Goal: Check status: Check status

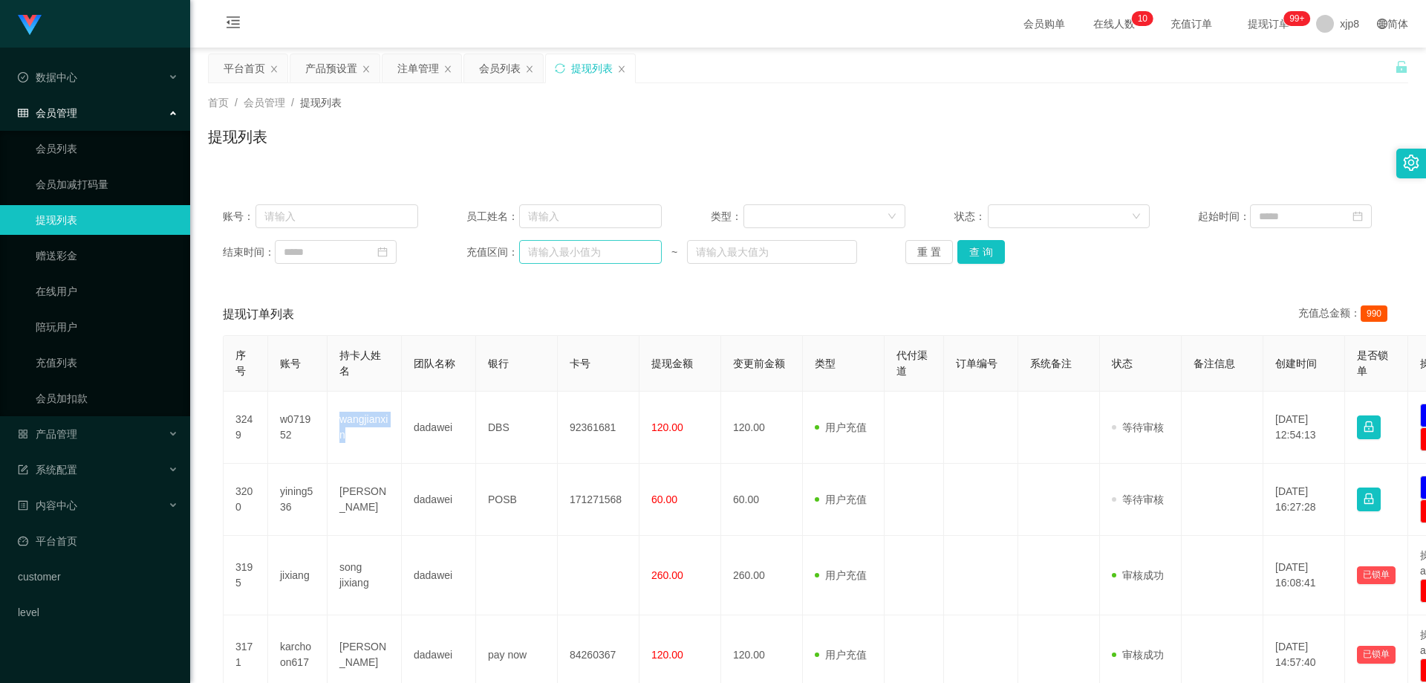
drag, startPoint x: 417, startPoint y: 72, endPoint x: 540, endPoint y: 244, distance: 211.9
click at [417, 72] on div "注单管理" at bounding box center [418, 68] width 42 height 28
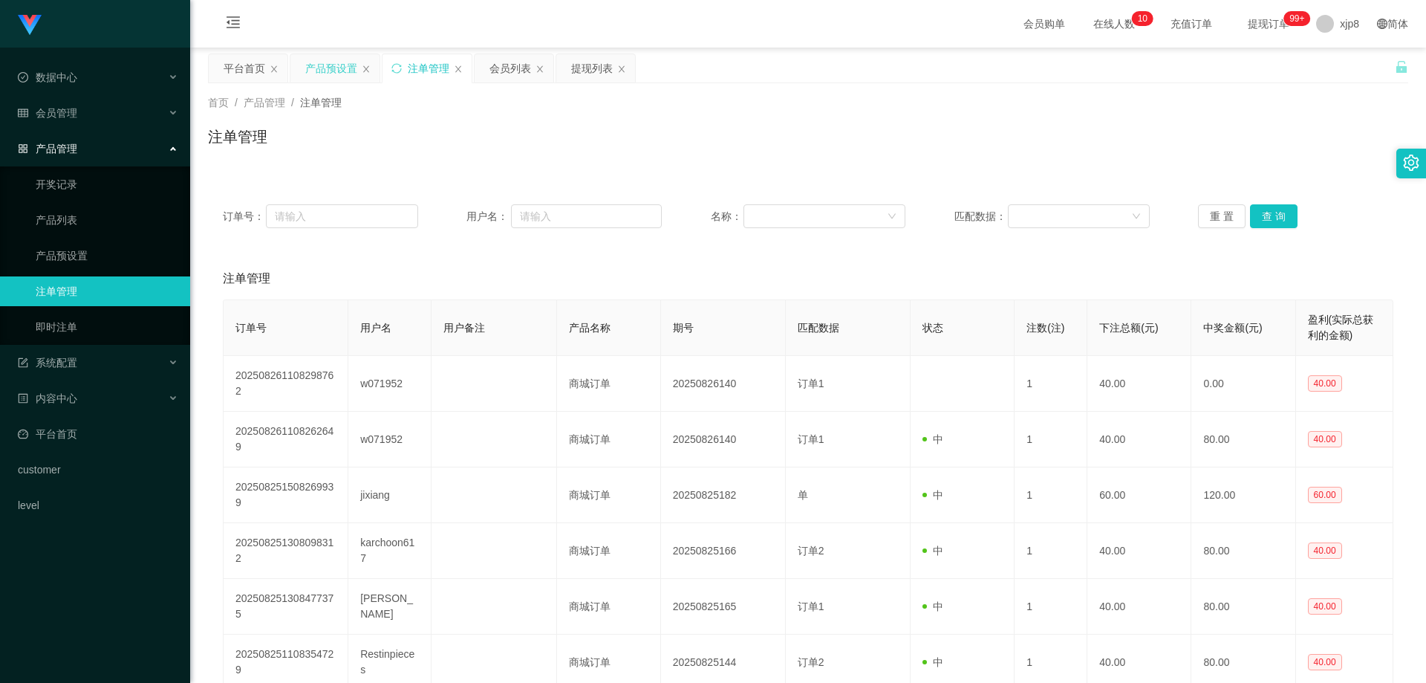
click at [328, 63] on div "产品预设置" at bounding box center [331, 68] width 52 height 28
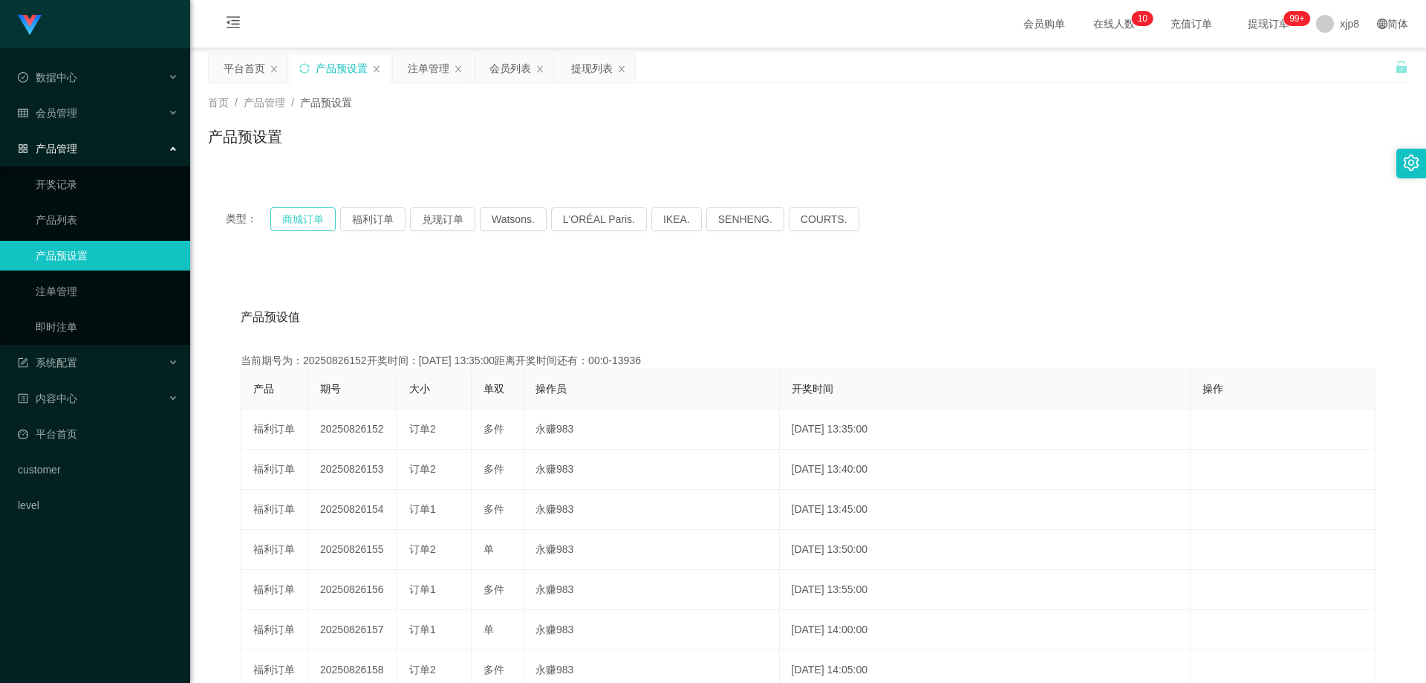
click at [312, 222] on button "商城订单" at bounding box center [302, 219] width 65 height 24
click at [311, 223] on button "商城订单" at bounding box center [302, 219] width 65 height 24
click at [312, 223] on button "商城订单" at bounding box center [302, 219] width 65 height 24
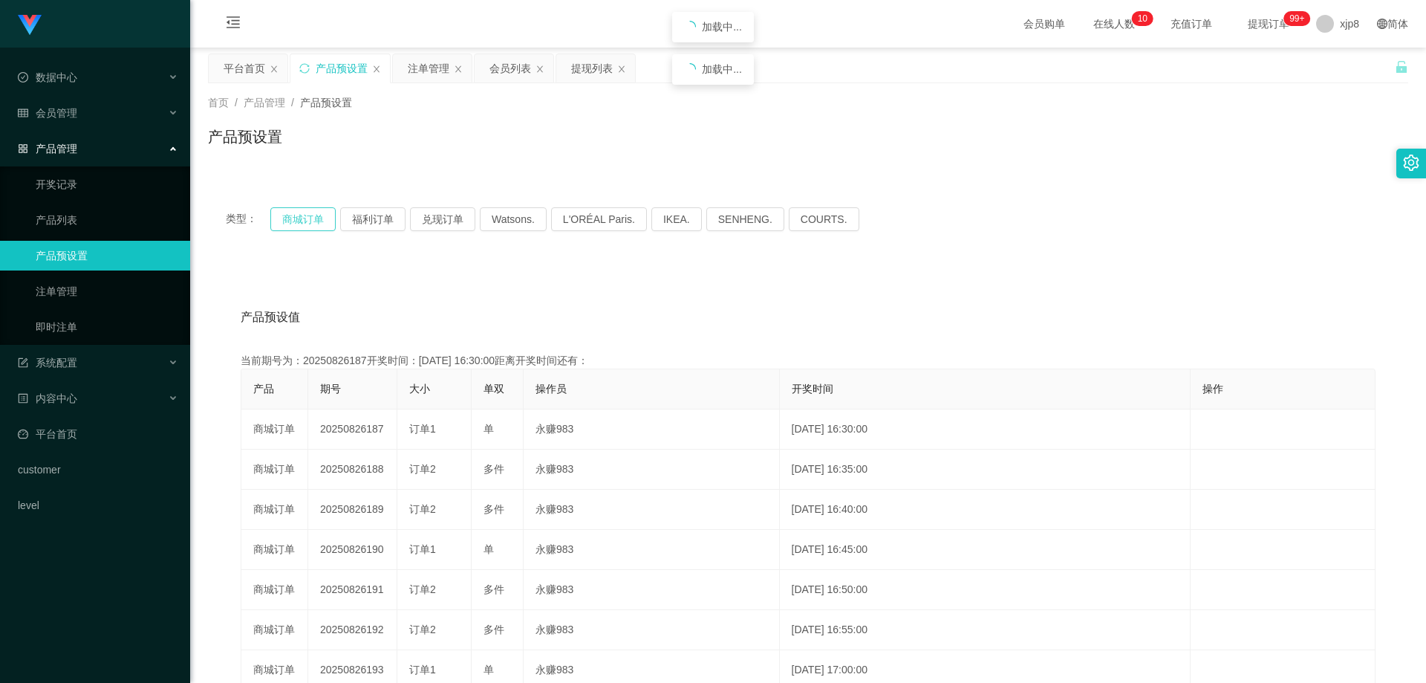
click at [312, 223] on button "商城订单" at bounding box center [302, 219] width 65 height 24
click at [582, 89] on div "首页 / 产品管理 / 产品预设置 / 产品预设置" at bounding box center [808, 127] width 1236 height 88
click at [420, 72] on div "注单管理" at bounding box center [429, 68] width 42 height 28
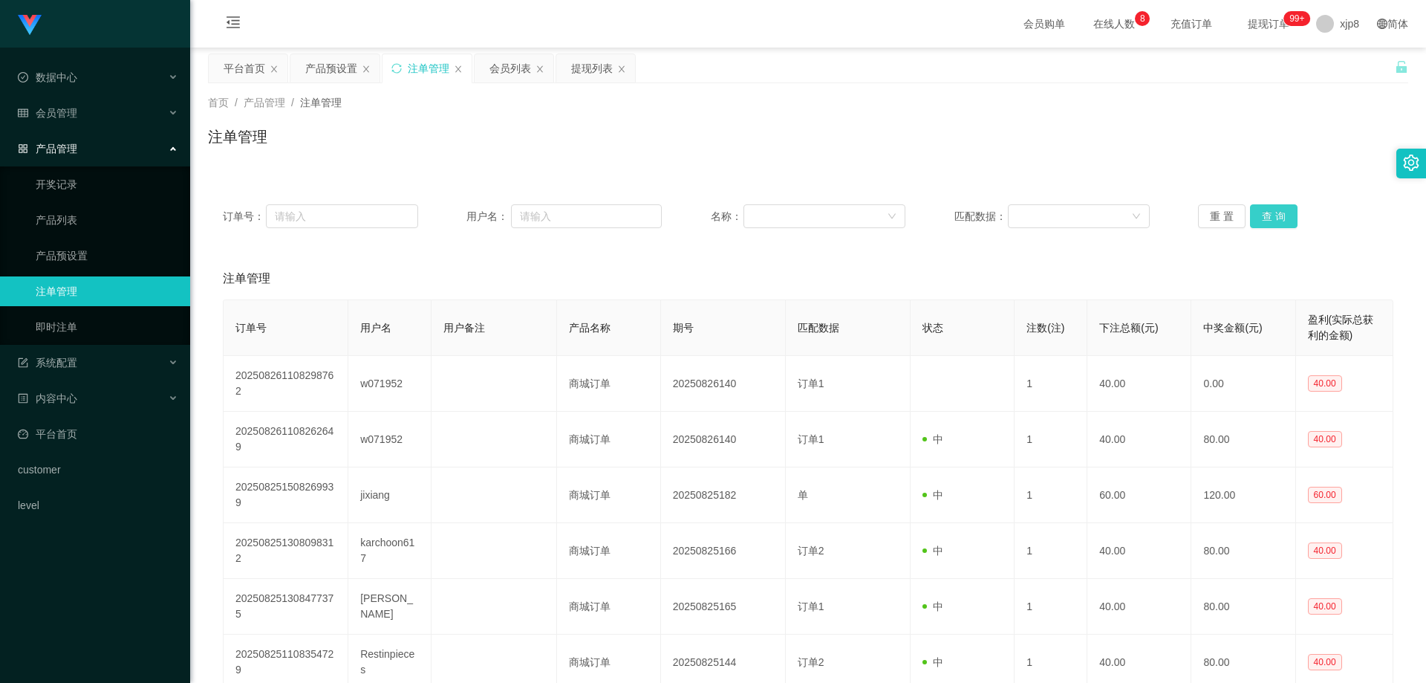
click at [772, 215] on button "查 询" at bounding box center [1274, 216] width 48 height 24
click at [772, 216] on button "查 询" at bounding box center [1274, 216] width 48 height 24
click at [772, 217] on div "重 置 查 询" at bounding box center [1295, 216] width 195 height 24
click at [772, 218] on button "查 询" at bounding box center [1282, 216] width 64 height 24
click at [772, 218] on div "重 置 查 询" at bounding box center [1295, 216] width 195 height 24
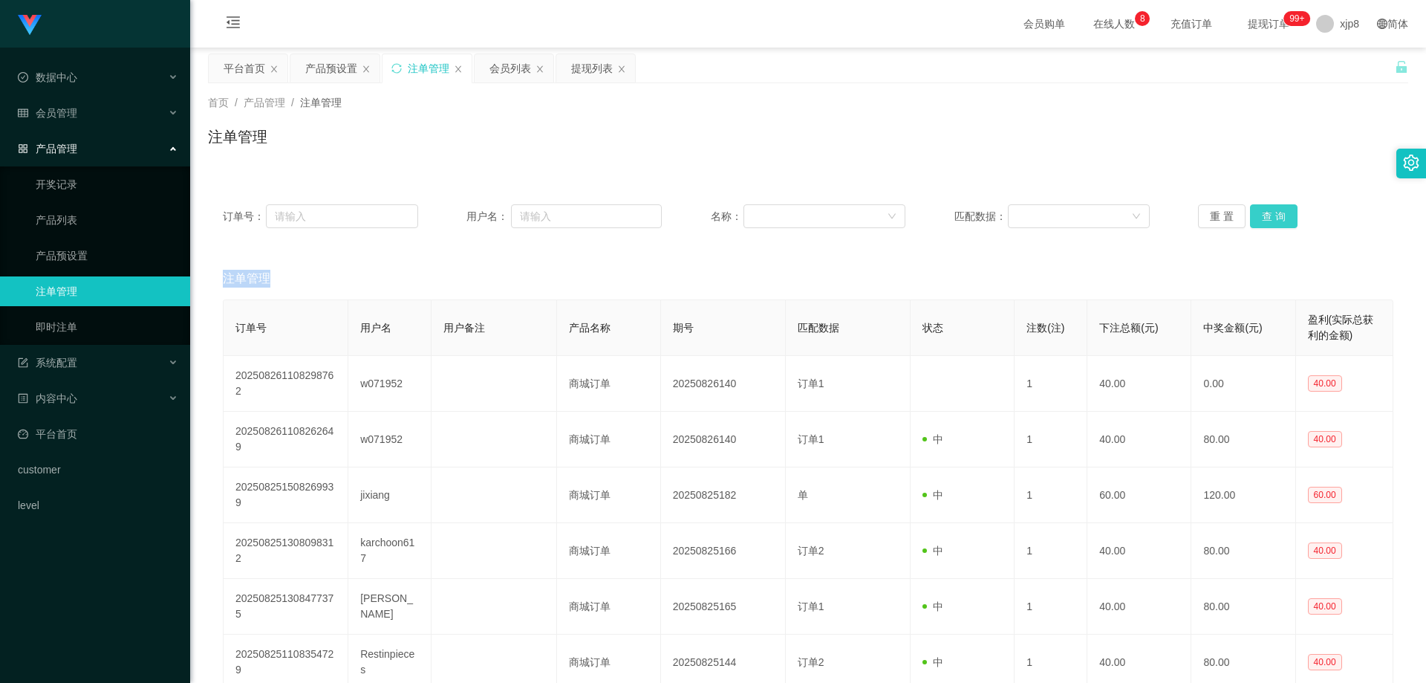
click at [772, 218] on button "查 询" at bounding box center [1274, 216] width 48 height 24
click at [772, 218] on div "重 置 查 询" at bounding box center [1295, 216] width 195 height 24
click at [772, 217] on button "查 询" at bounding box center [1274, 216] width 48 height 24
click at [772, 217] on div "重 置 查 询" at bounding box center [1295, 216] width 195 height 24
click at [772, 217] on button "查 询" at bounding box center [1282, 216] width 64 height 24
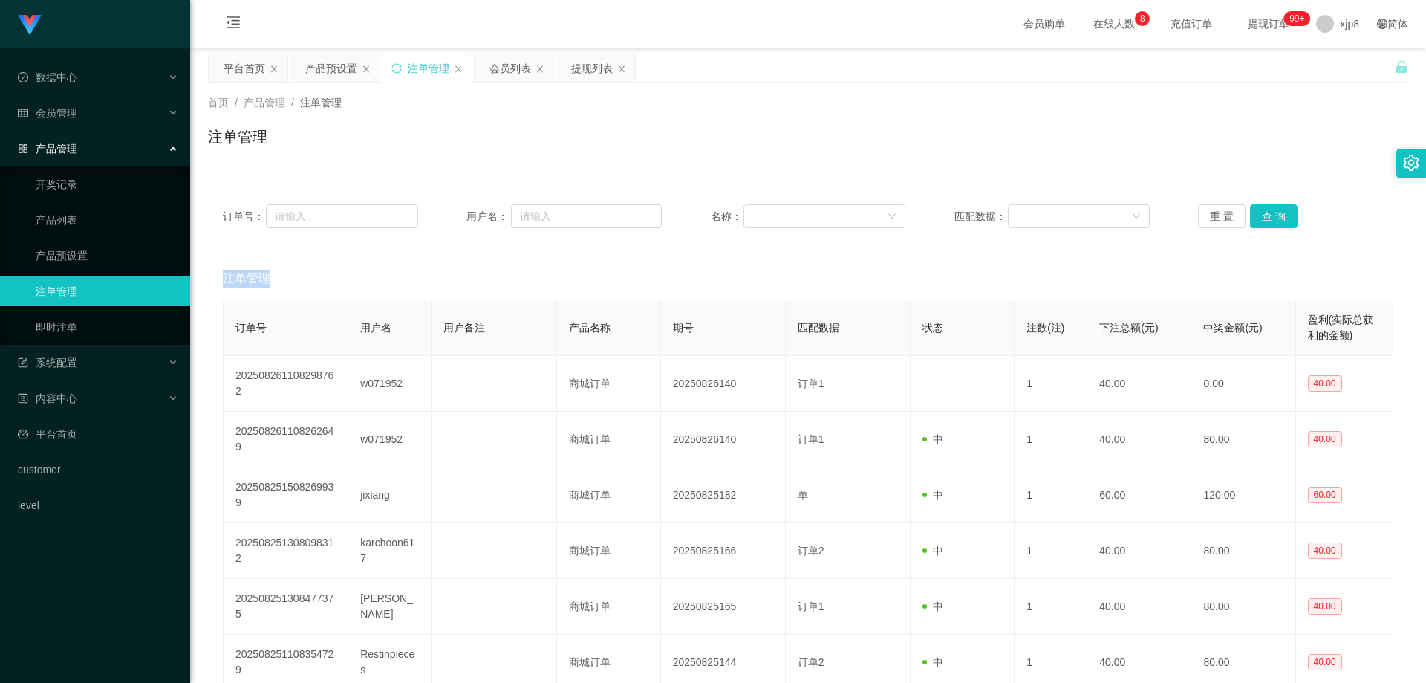
click at [772, 233] on div "订单号： 用户名： 名称： 匹配数据： 重 置 查 询" at bounding box center [808, 215] width 1200 height 53
click at [772, 227] on div "订单号： 用户名： 名称： 匹配数据： 重 置 查 询" at bounding box center [808, 215] width 1200 height 53
click at [772, 227] on button "查 询" at bounding box center [1274, 216] width 48 height 24
click at [772, 227] on div "重 置 查 询" at bounding box center [1295, 216] width 195 height 24
click at [772, 227] on button "查 询" at bounding box center [1274, 216] width 48 height 24
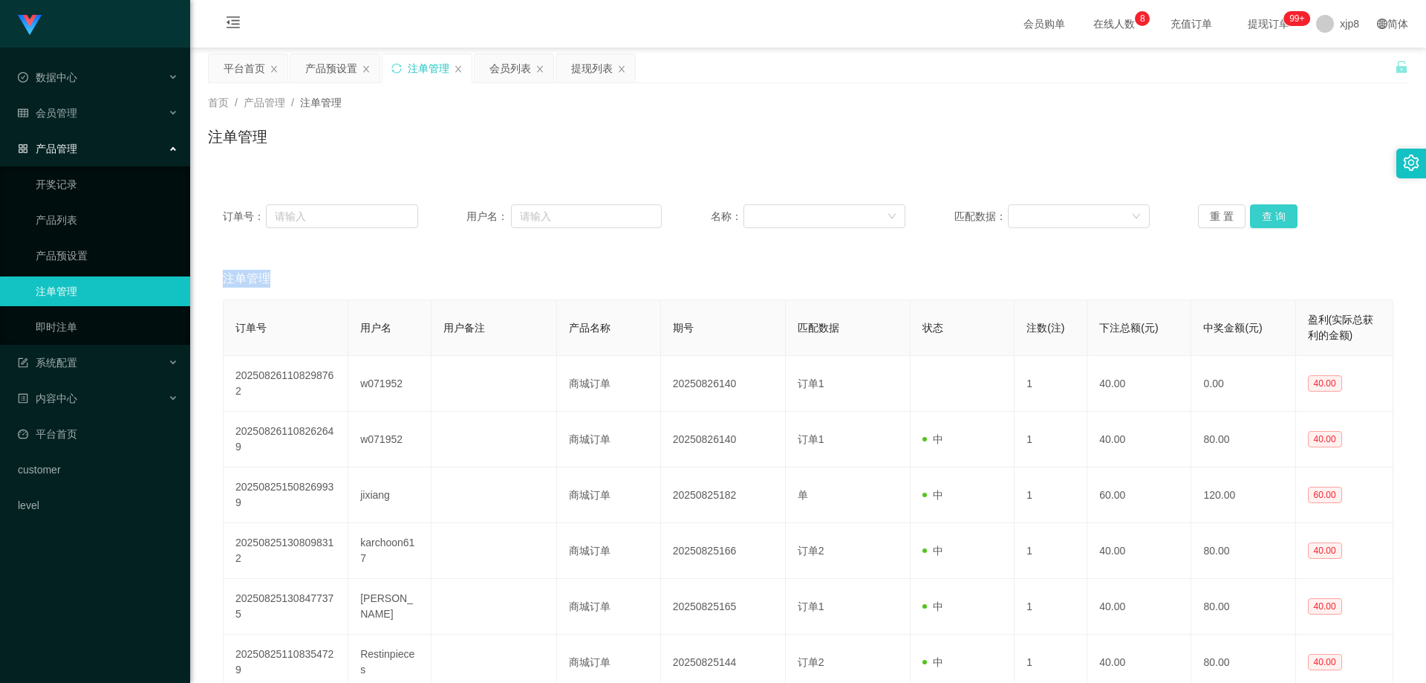
click at [772, 227] on div "重 置 查 询" at bounding box center [1295, 216] width 195 height 24
click at [772, 227] on button "查 询" at bounding box center [1274, 216] width 48 height 24
click at [772, 227] on div "重 置 查 询" at bounding box center [1295, 216] width 195 height 24
click at [772, 227] on button "查 询" at bounding box center [1274, 216] width 48 height 24
click at [772, 223] on button "查 询" at bounding box center [1274, 216] width 48 height 24
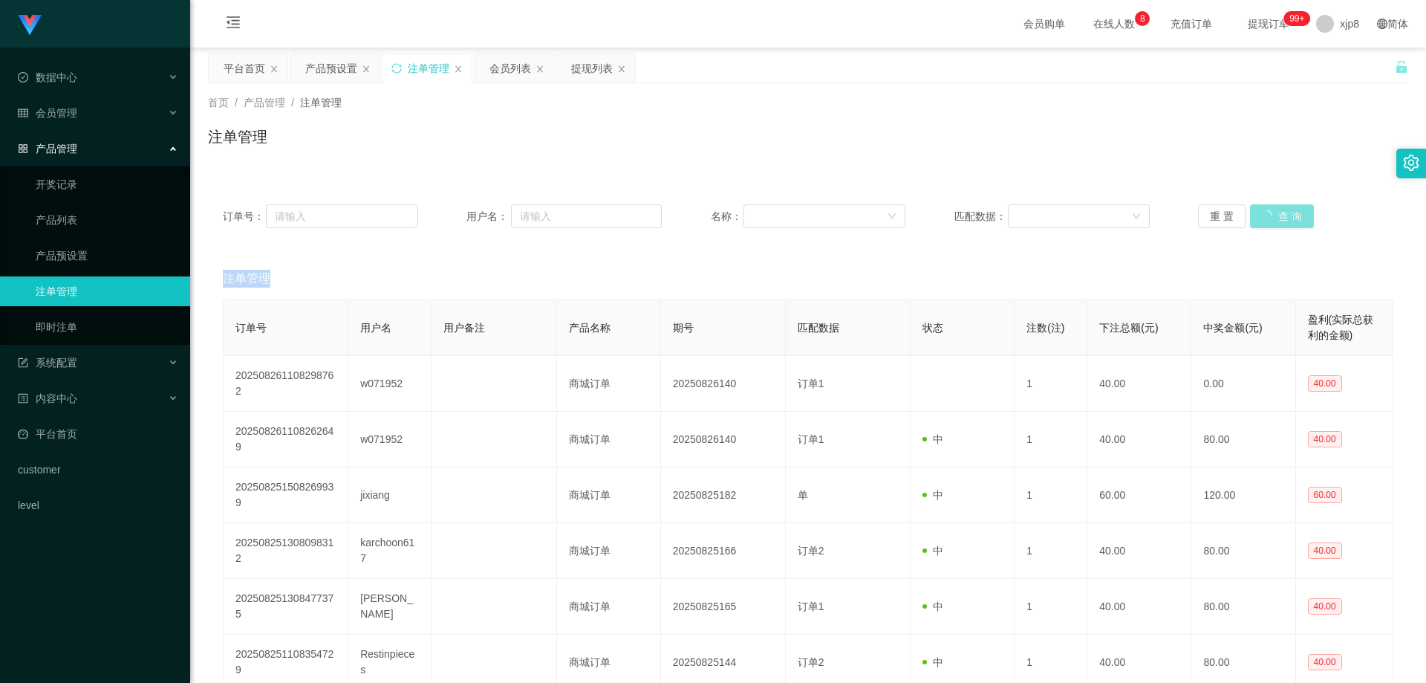
click at [772, 224] on div "重 置 查 询" at bounding box center [1295, 216] width 195 height 24
click at [772, 224] on button "查 询" at bounding box center [1282, 216] width 64 height 24
click at [772, 224] on div "重 置 查 询" at bounding box center [1295, 216] width 195 height 24
click at [772, 224] on button "查 询" at bounding box center [1274, 216] width 48 height 24
click at [772, 224] on div "重 置 查 询" at bounding box center [1295, 216] width 195 height 24
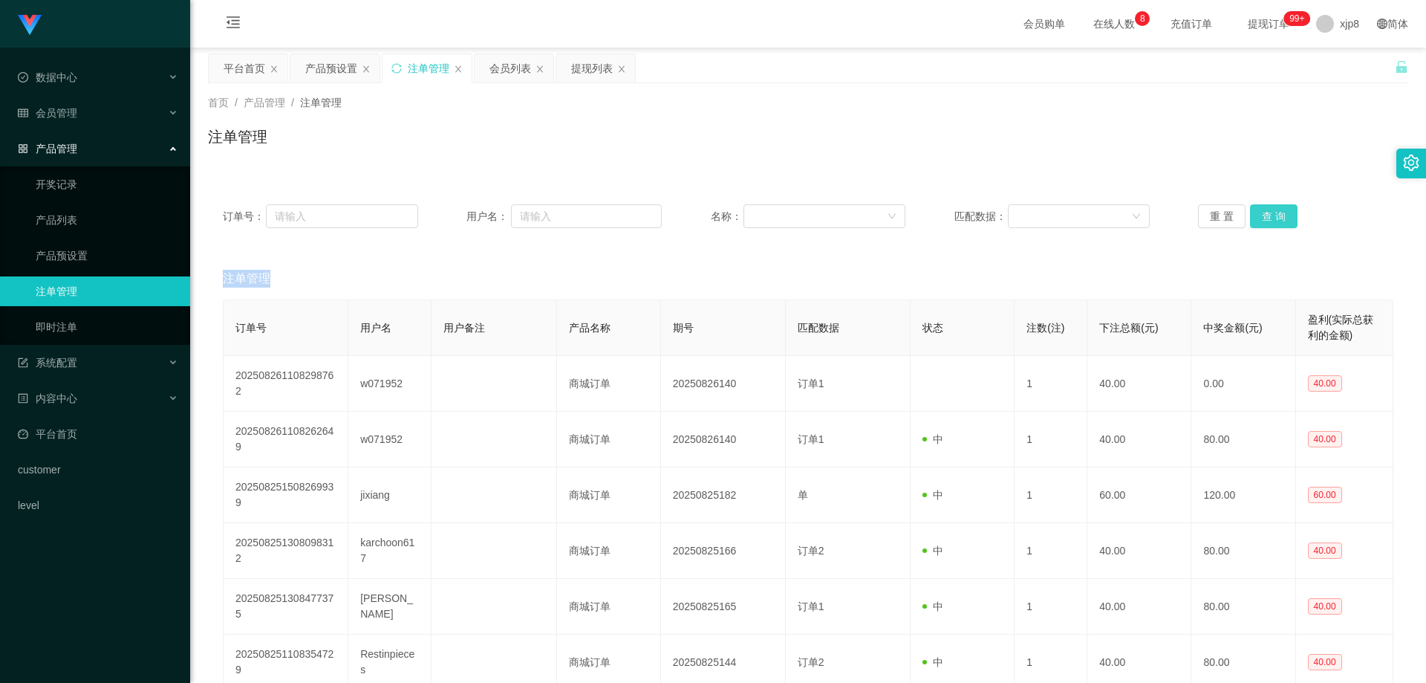
click at [772, 225] on button "查 询" at bounding box center [1274, 216] width 48 height 24
click at [772, 224] on button "查 询" at bounding box center [1274, 216] width 48 height 24
click at [772, 224] on div "重 置 查 询" at bounding box center [1295, 216] width 195 height 24
click at [772, 218] on button "查 询" at bounding box center [1274, 216] width 48 height 24
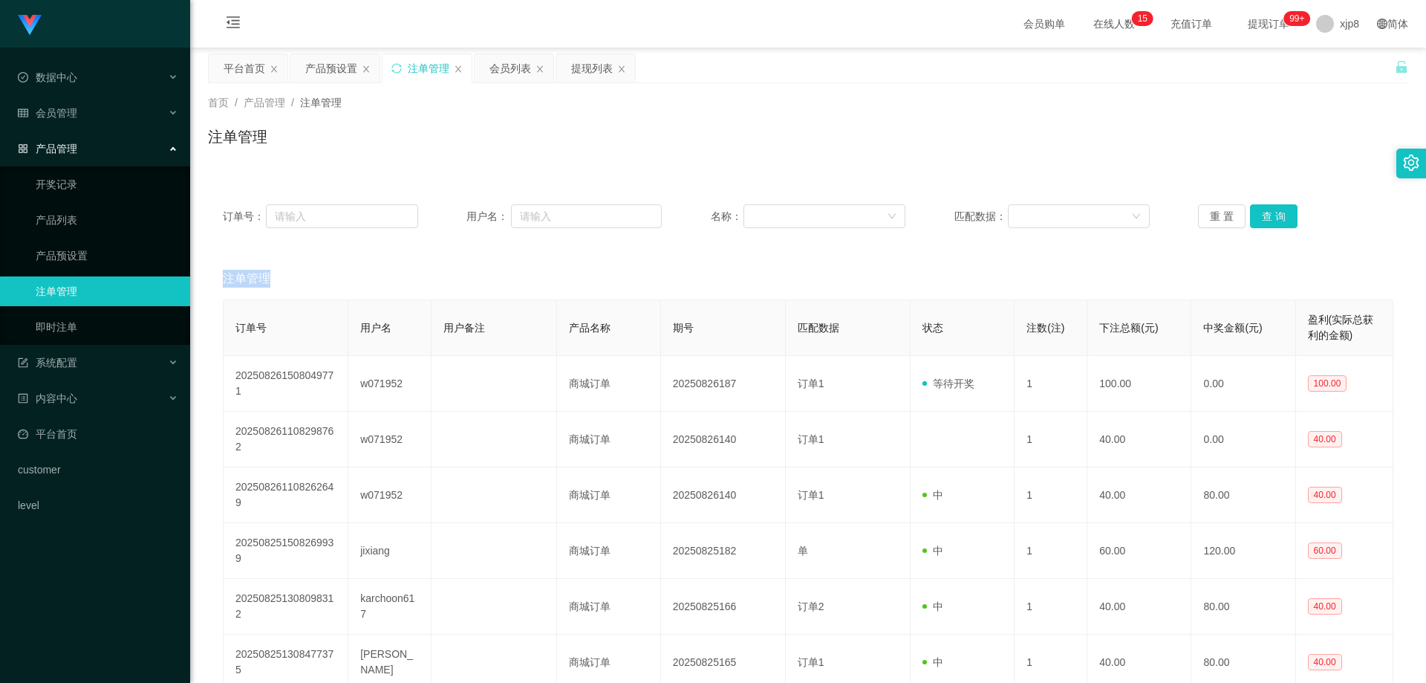
click at [772, 218] on div "重 置 查 询" at bounding box center [1295, 216] width 195 height 24
click at [772, 218] on button "查 询" at bounding box center [1274, 216] width 48 height 24
click at [772, 217] on div "重 置 查 询" at bounding box center [1295, 216] width 195 height 24
click at [772, 205] on button "查 询" at bounding box center [1274, 216] width 48 height 24
click at [772, 205] on button "查 询" at bounding box center [1282, 216] width 64 height 24
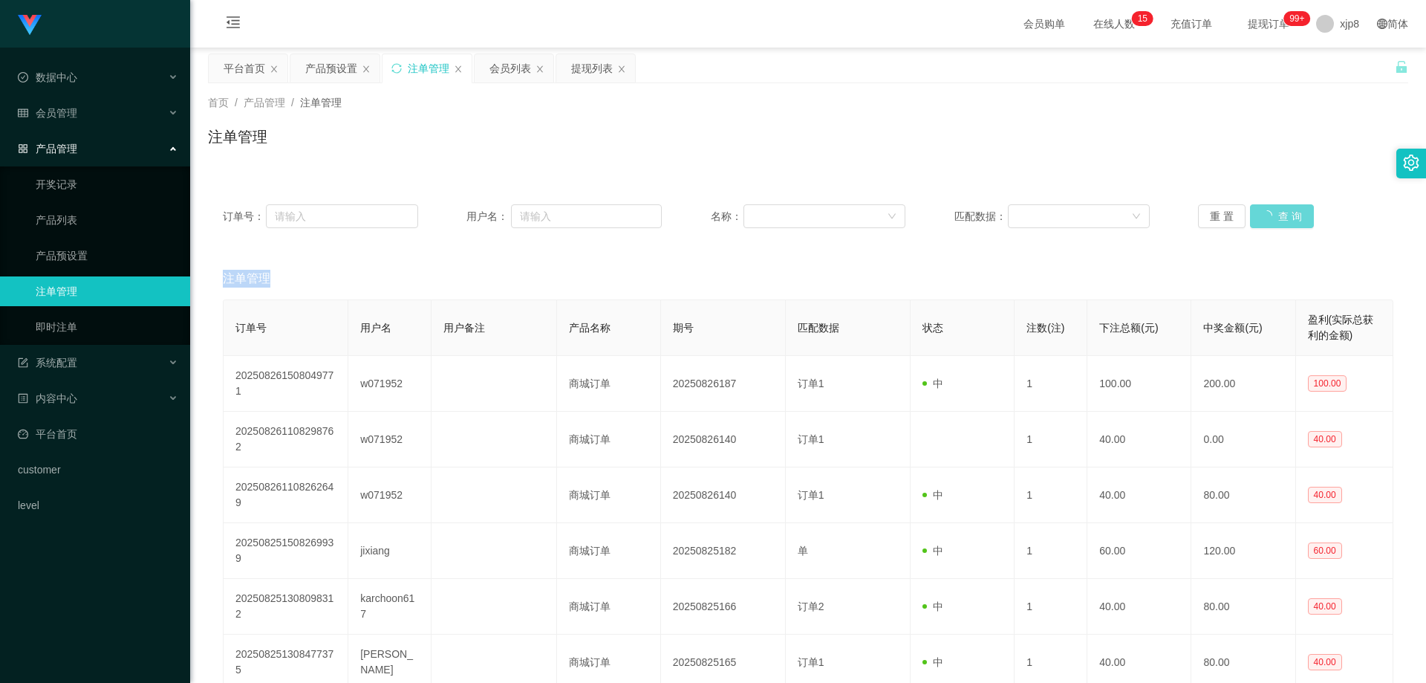
click at [772, 205] on div "重 置 查 询" at bounding box center [1295, 216] width 195 height 24
click at [772, 205] on button "查 询" at bounding box center [1282, 216] width 64 height 24
click at [772, 205] on div "重 置 查 询" at bounding box center [1295, 216] width 195 height 24
click at [772, 205] on button "查 询" at bounding box center [1274, 216] width 48 height 24
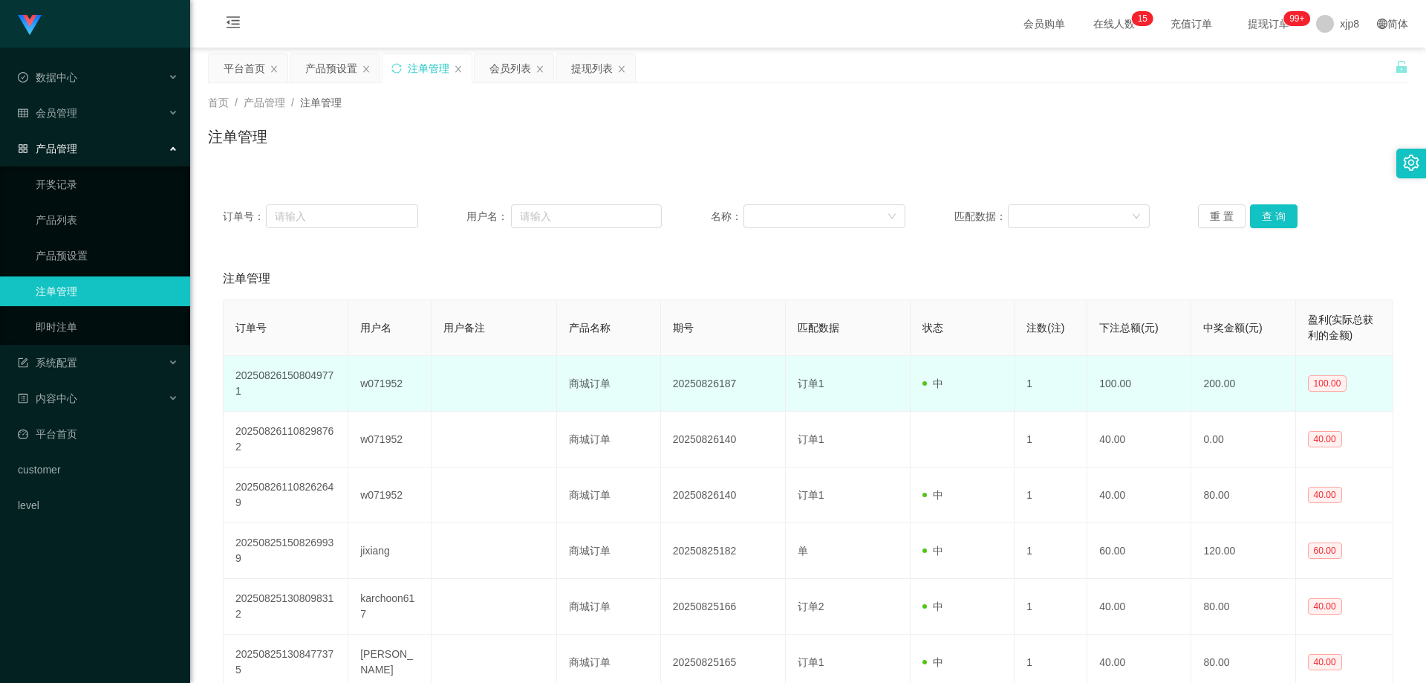
click at [384, 380] on td "w071952" at bounding box center [389, 384] width 83 height 56
click at [385, 380] on td "w071952" at bounding box center [389, 384] width 83 height 56
copy td "w071952"
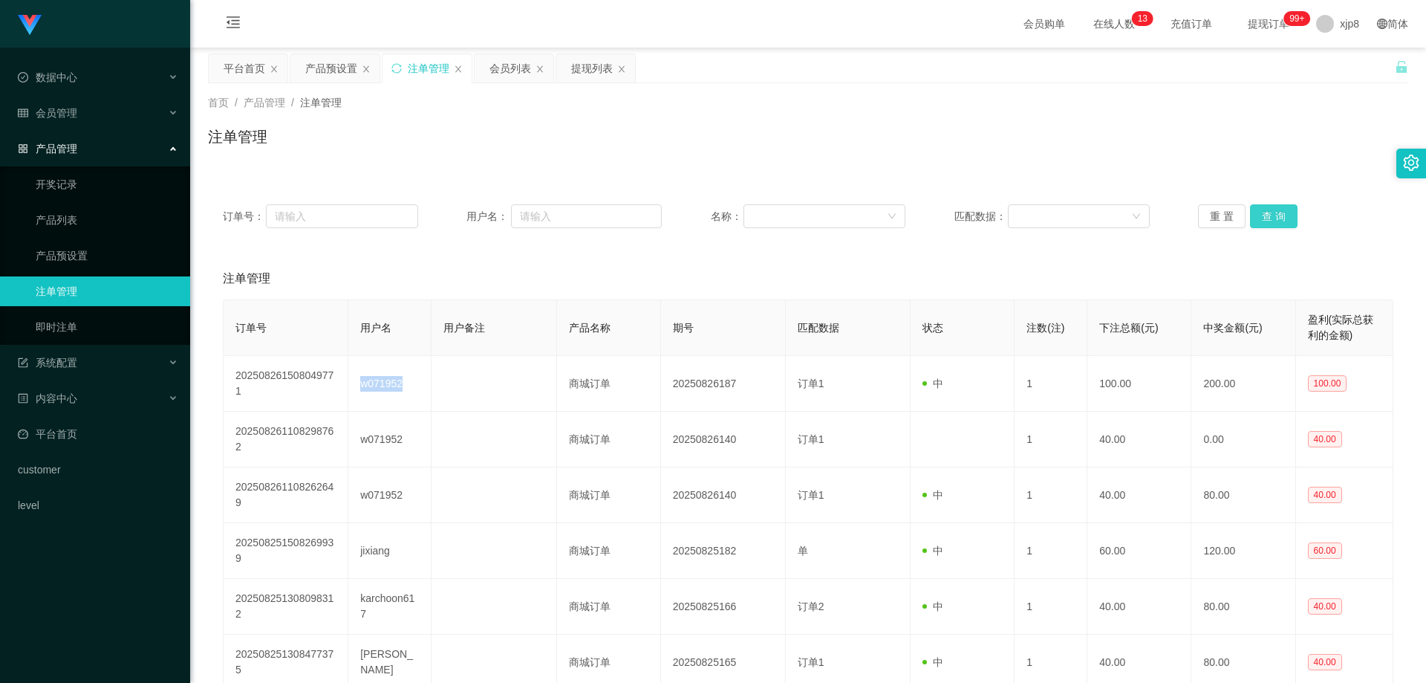
click at [772, 218] on button "查 询" at bounding box center [1274, 216] width 48 height 24
click at [772, 220] on div "重 置 查 询" at bounding box center [1295, 216] width 195 height 24
click at [772, 221] on button "查 询" at bounding box center [1274, 216] width 48 height 24
click at [593, 70] on div "提现列表" at bounding box center [592, 68] width 42 height 28
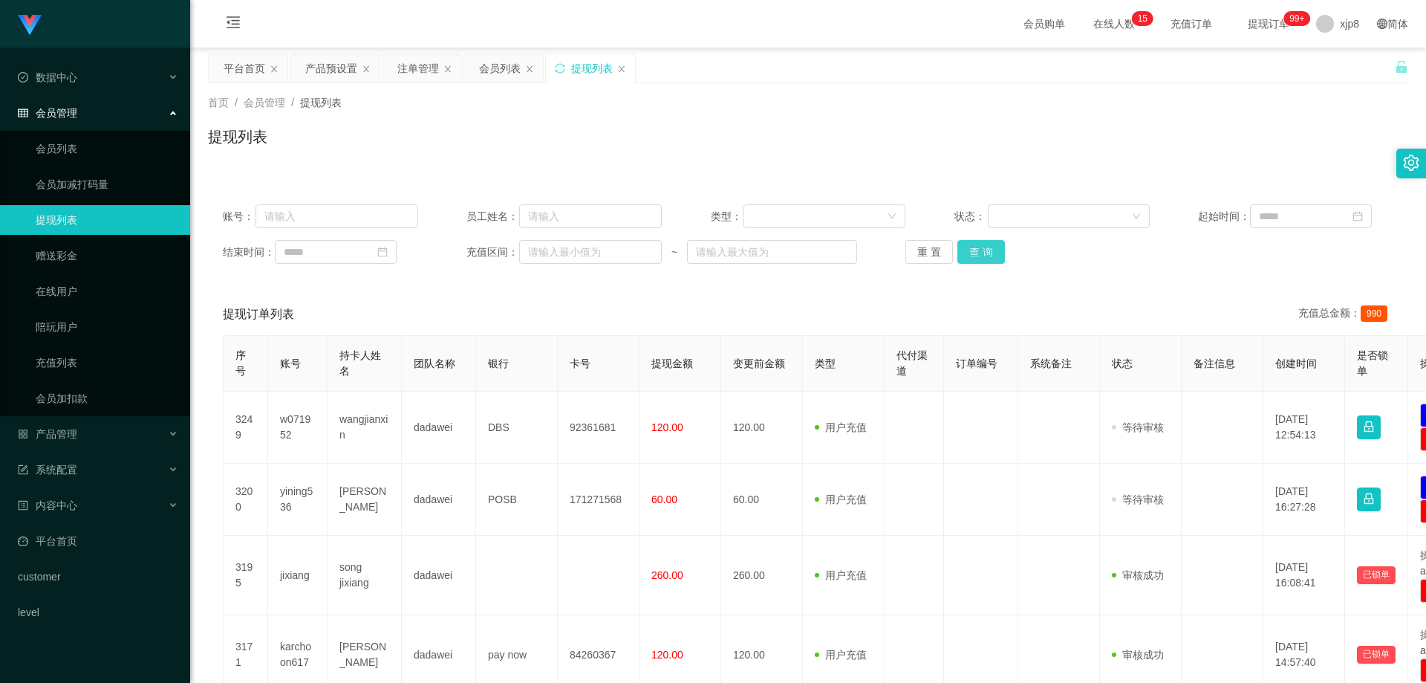
click at [772, 251] on button "查 询" at bounding box center [981, 252] width 48 height 24
click at [772, 251] on div "重 置 查 询" at bounding box center [1002, 252] width 195 height 24
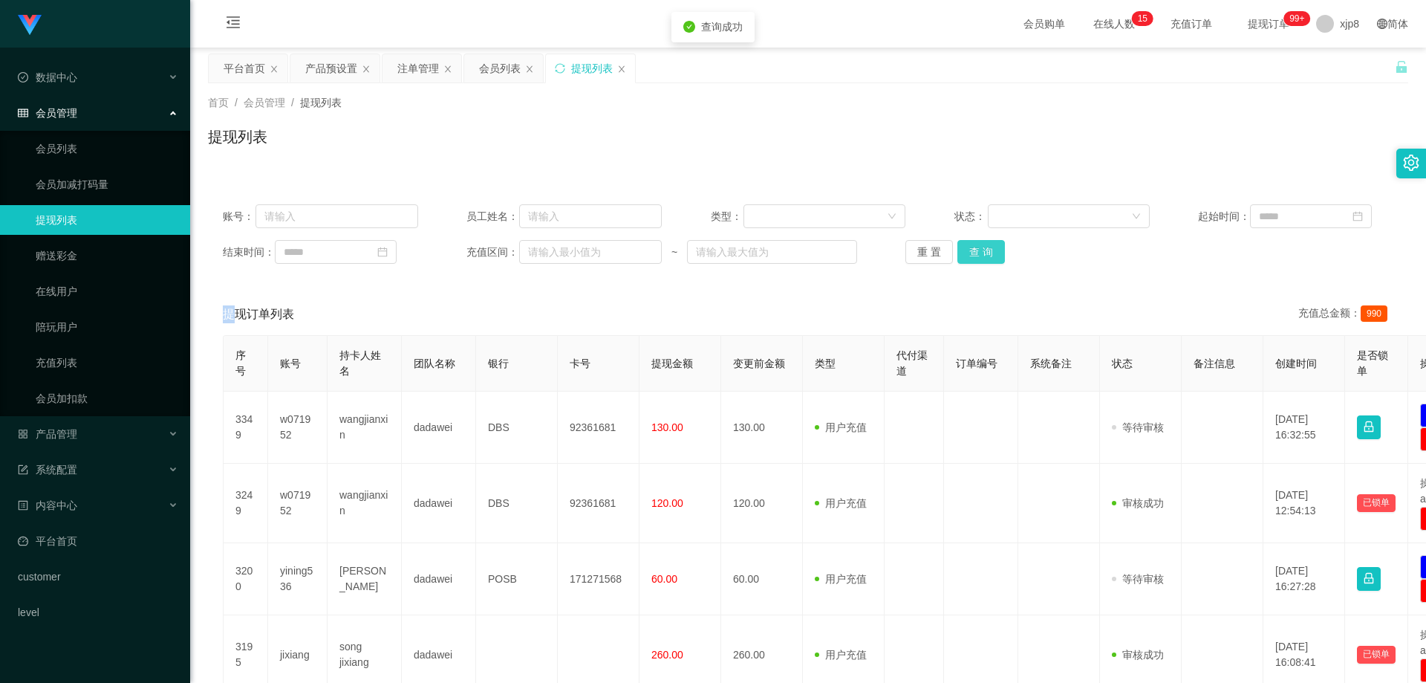
click at [772, 252] on button "查 询" at bounding box center [981, 252] width 48 height 24
click at [772, 252] on div "重 置 查 询" at bounding box center [1002, 252] width 195 height 24
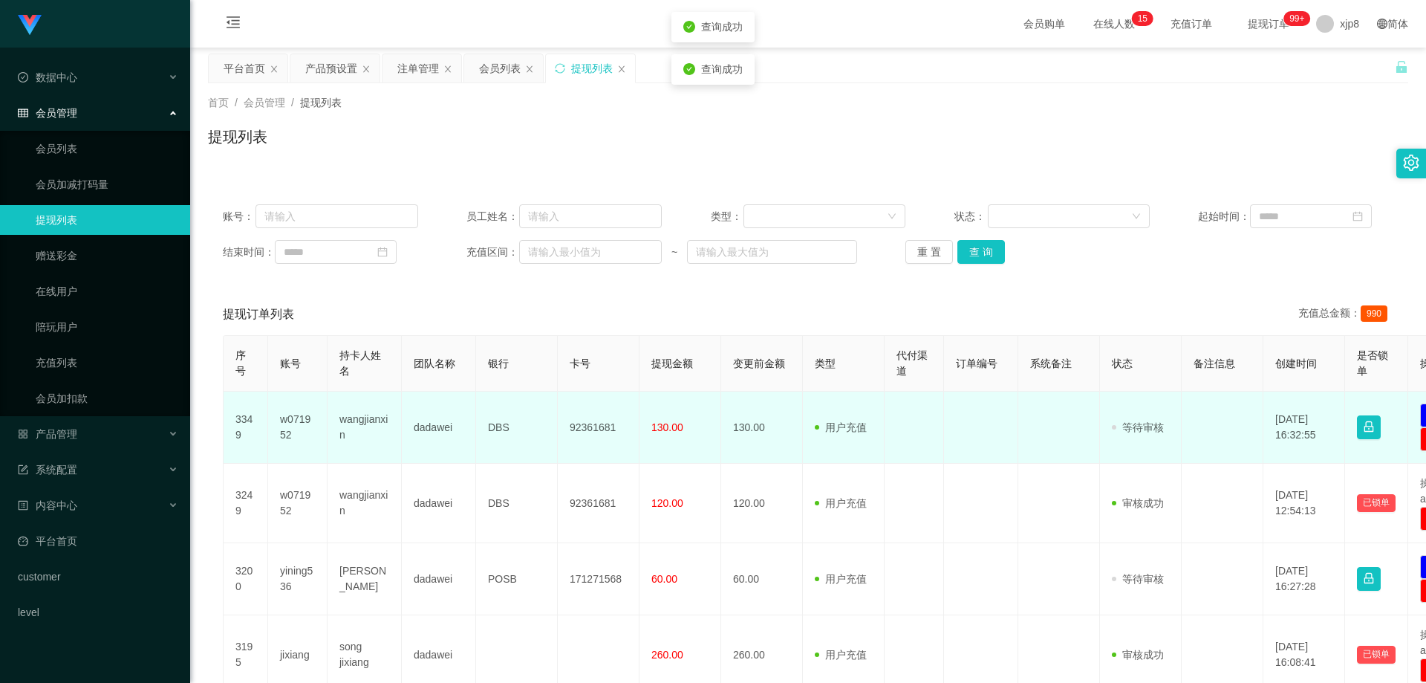
click at [288, 420] on td "w071952" at bounding box center [297, 427] width 59 height 72
click at [289, 420] on td "w071952" at bounding box center [297, 427] width 59 height 72
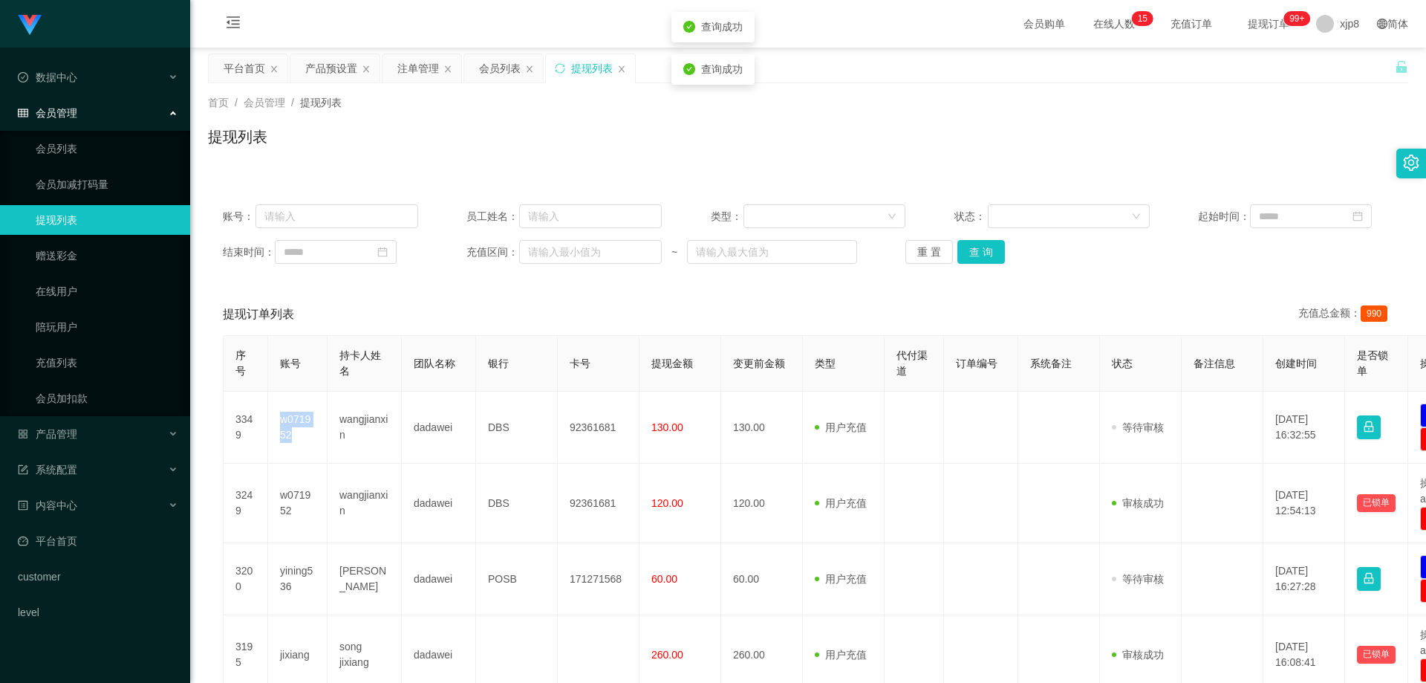
copy td "w071952"
click at [772, 264] on div "账号： 员工姓名： 类型： 状态： 起始时间： 结束时间： 充值区间： ~ 重 置 查 询" at bounding box center [808, 233] width 1200 height 89
click at [772, 266] on div "账号： 员工姓名： 类型： 状态： 起始时间： 结束时间： 充值区间： ~ 重 置 查 询" at bounding box center [808, 233] width 1200 height 89
click at [772, 250] on button "查 询" at bounding box center [981, 252] width 48 height 24
click at [772, 250] on div "重 置 查 询" at bounding box center [1002, 252] width 195 height 24
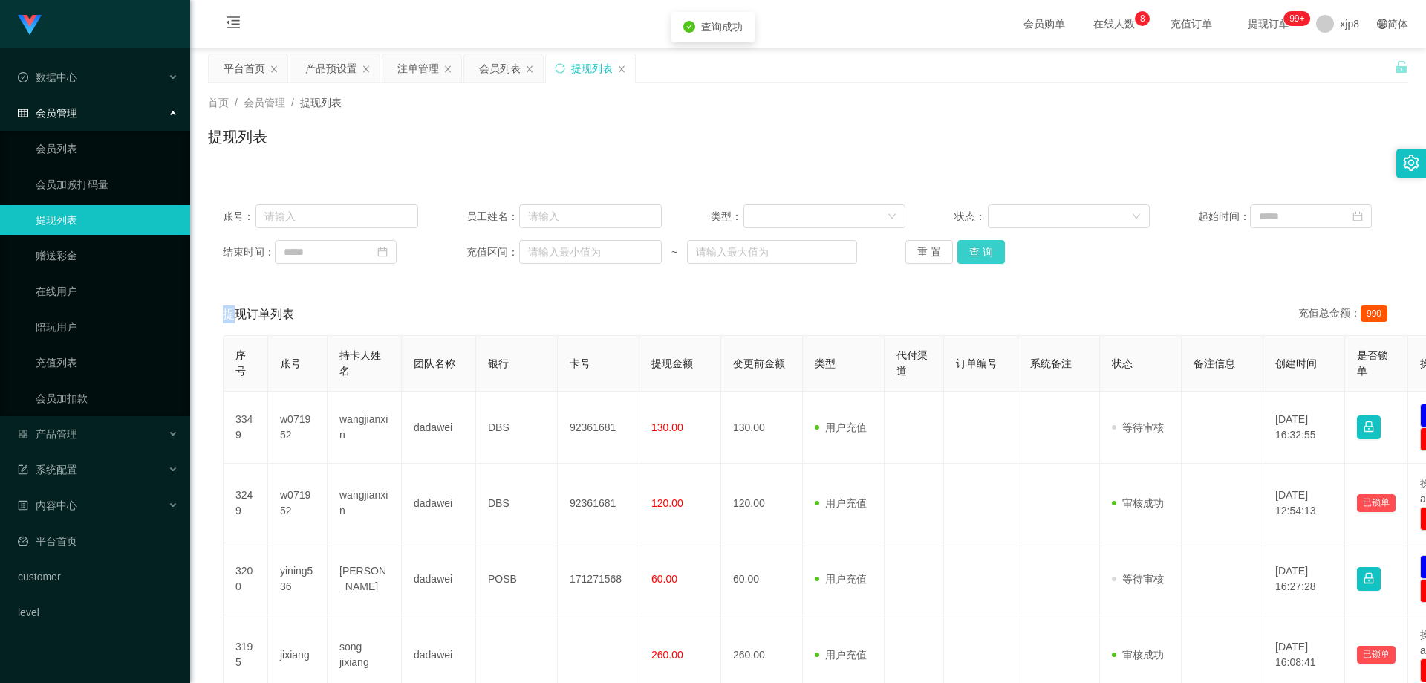
click at [772, 250] on button "查 询" at bounding box center [981, 252] width 48 height 24
click at [772, 250] on div "重 置 查 询" at bounding box center [1002, 252] width 195 height 24
click at [772, 250] on button "查 询" at bounding box center [981, 252] width 48 height 24
click at [772, 250] on div "重 置 查 询" at bounding box center [1002, 252] width 195 height 24
click at [772, 250] on button "查 询" at bounding box center [981, 252] width 48 height 24
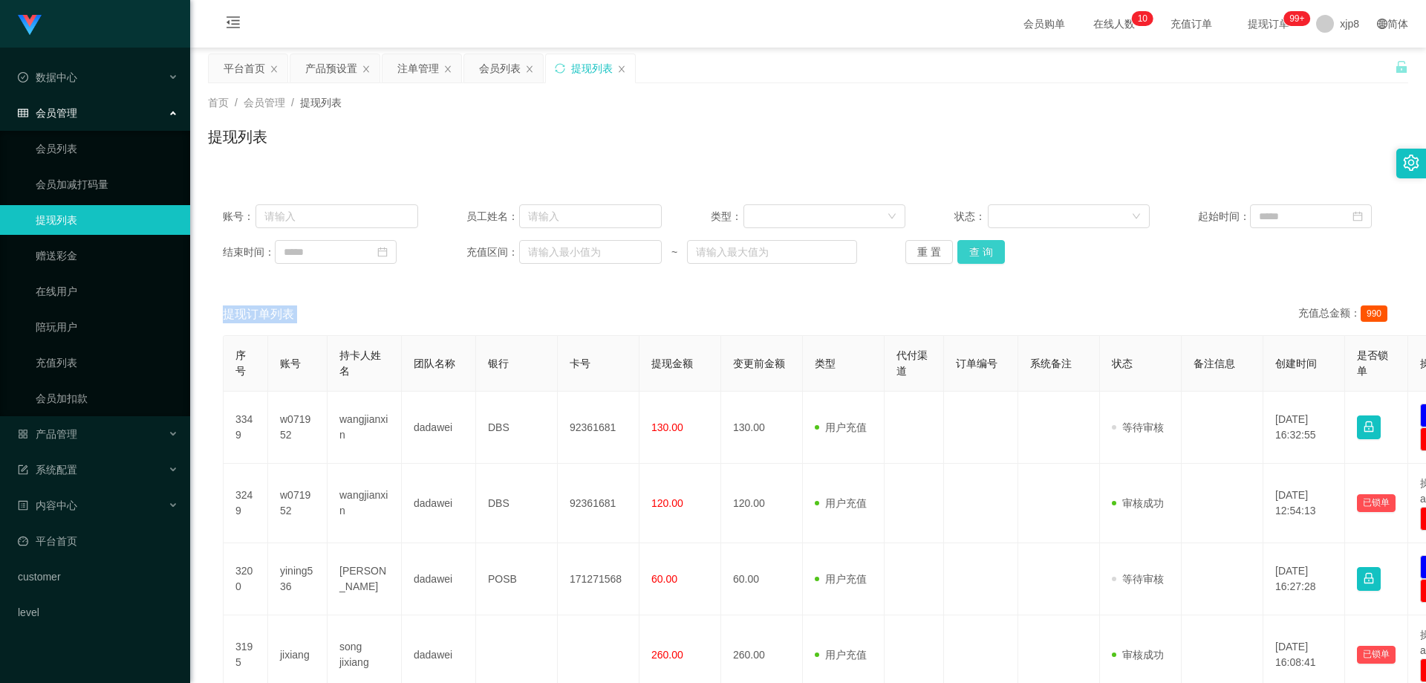
click at [772, 252] on button "查 询" at bounding box center [981, 252] width 48 height 24
click at [772, 253] on div "重 置 查 询" at bounding box center [1002, 252] width 195 height 24
click at [772, 253] on button "查 询" at bounding box center [981, 252] width 48 height 24
click at [772, 253] on div "重 置 查 询" at bounding box center [1002, 252] width 195 height 24
click at [772, 253] on button "查 询" at bounding box center [989, 252] width 64 height 24
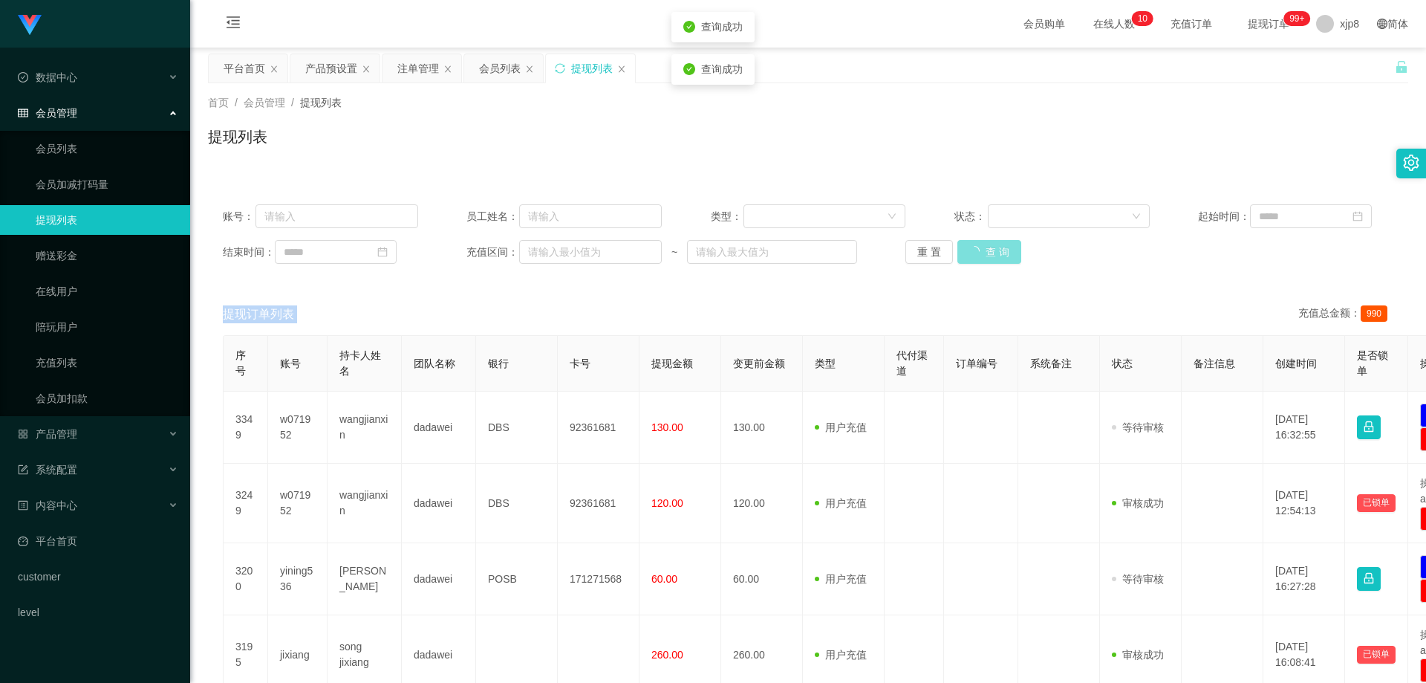
click at [772, 253] on div "重 置 查 询" at bounding box center [1002, 252] width 195 height 24
click at [772, 256] on button "查 询" at bounding box center [981, 252] width 48 height 24
click at [772, 256] on div "重 置 查 询" at bounding box center [1002, 252] width 195 height 24
click at [772, 256] on button "查 询" at bounding box center [981, 252] width 48 height 24
click at [772, 256] on div "重 置 查 询" at bounding box center [1002, 252] width 195 height 24
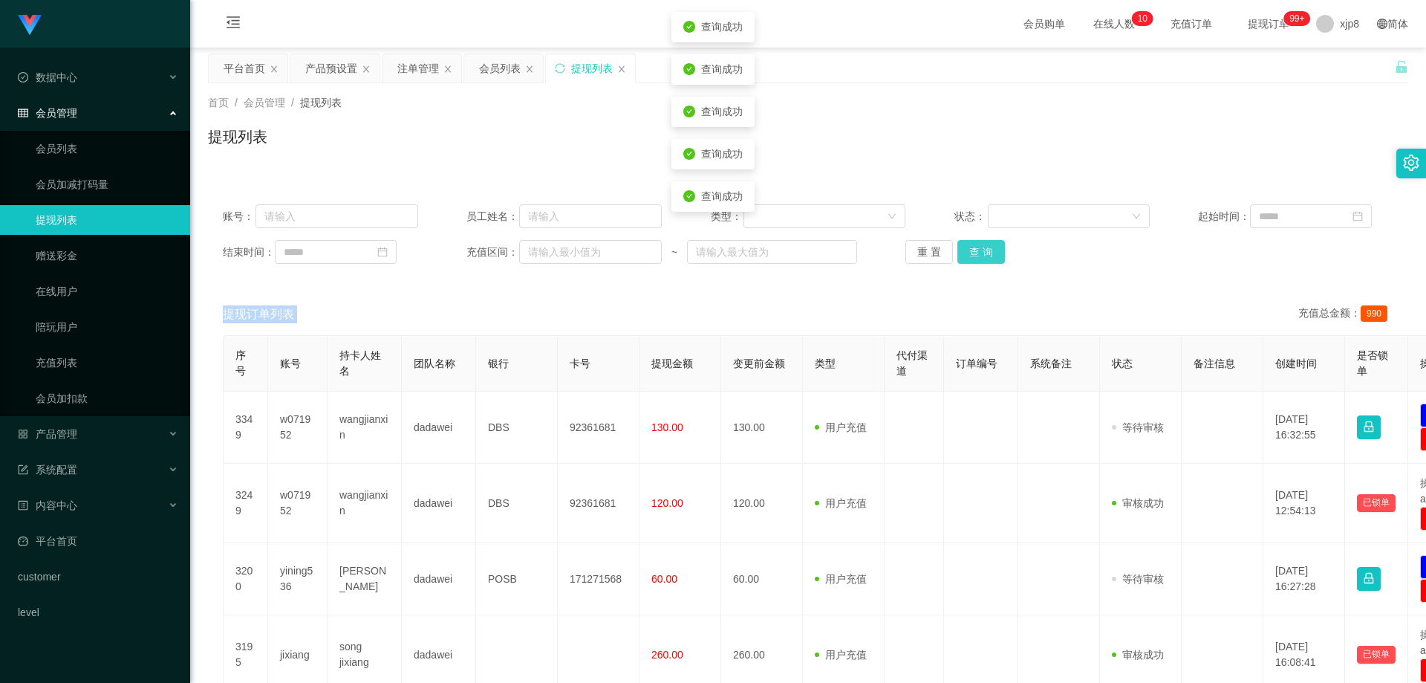
click at [772, 256] on button "查 询" at bounding box center [981, 252] width 48 height 24
click at [772, 257] on div "重 置 查 询" at bounding box center [1002, 252] width 195 height 24
click at [772, 258] on button "查 询" at bounding box center [989, 252] width 64 height 24
click at [772, 258] on div "重 置 查 询" at bounding box center [1002, 252] width 195 height 24
click at [772, 258] on button "查 询" at bounding box center [989, 252] width 64 height 24
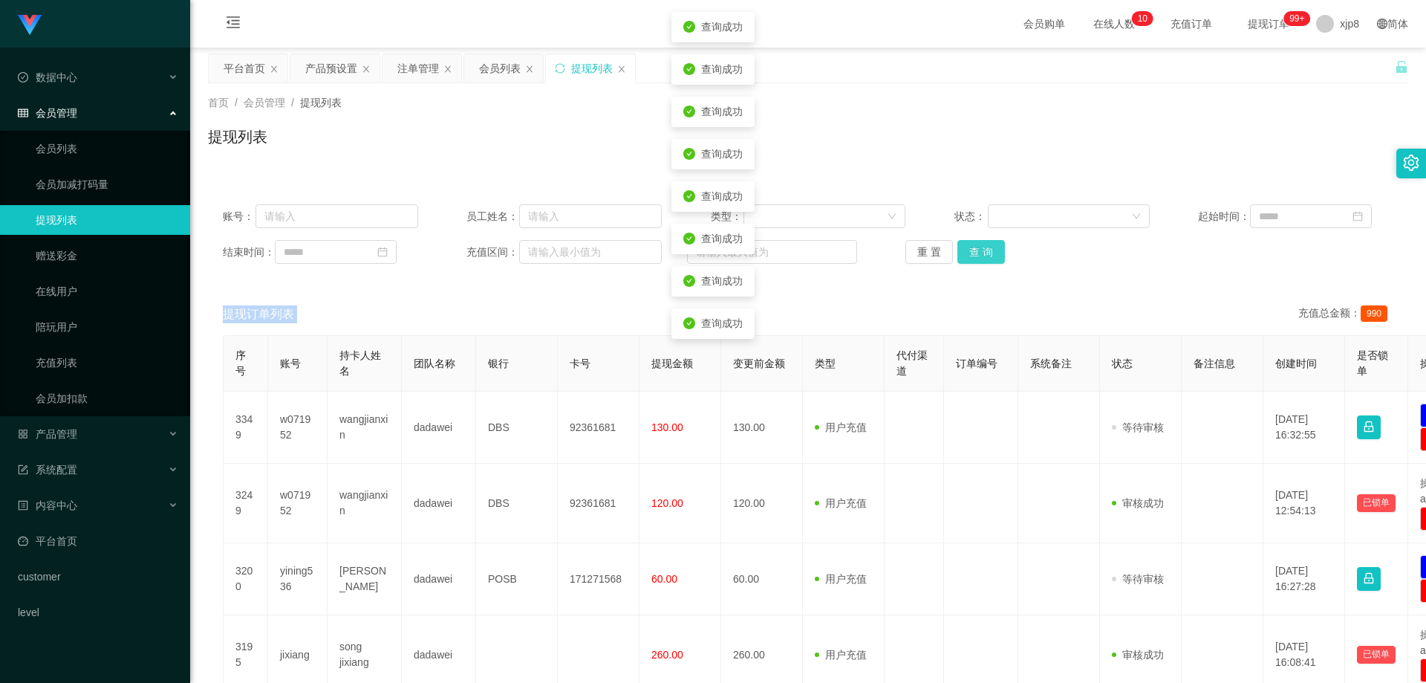
click at [772, 258] on button "查 询" at bounding box center [981, 252] width 48 height 24
click at [772, 258] on div "重 置 查 询" at bounding box center [1002, 252] width 195 height 24
click at [772, 258] on button "查 询" at bounding box center [981, 252] width 48 height 24
click at [772, 258] on div "重 置 查 询" at bounding box center [1002, 252] width 195 height 24
click at [772, 258] on button "查 询" at bounding box center [989, 252] width 64 height 24
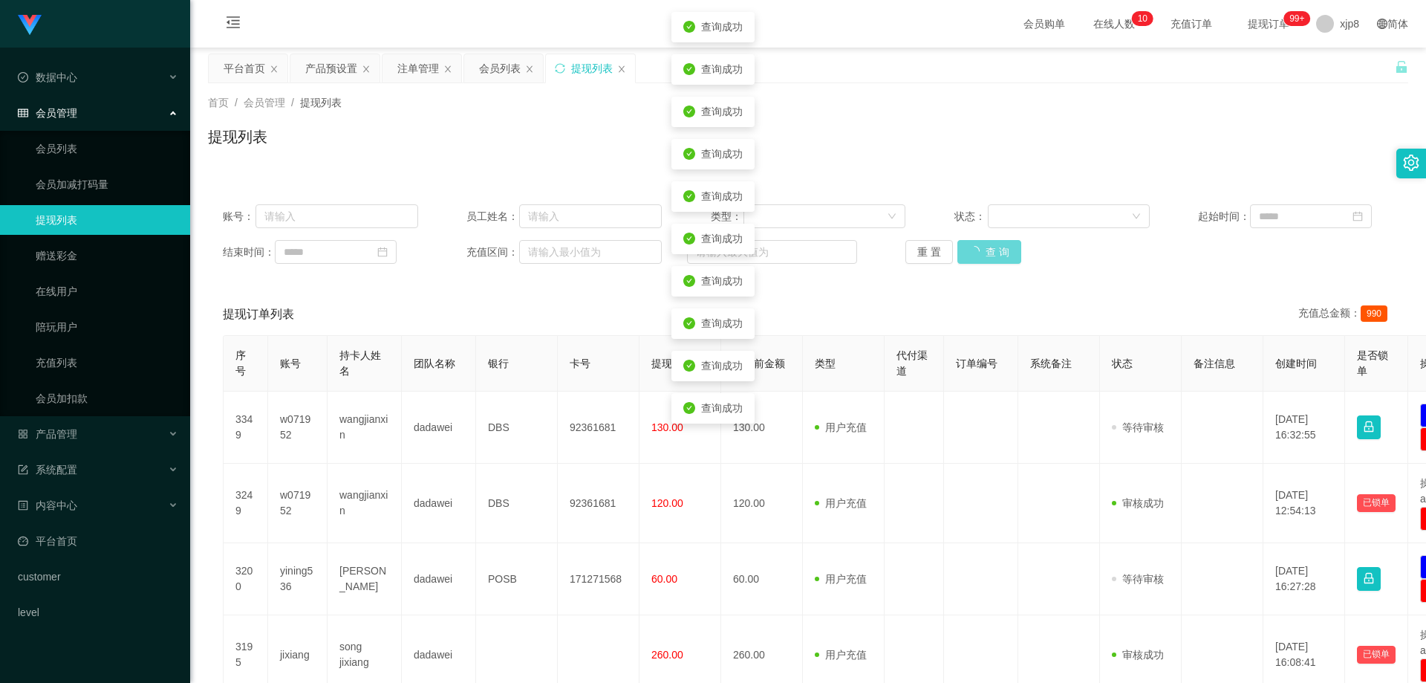
click at [772, 263] on div "重 置 查 询" at bounding box center [1002, 252] width 195 height 24
click at [772, 263] on button "查 询" at bounding box center [981, 252] width 48 height 24
click at [772, 263] on div "重 置 查 询" at bounding box center [1002, 252] width 195 height 24
click at [772, 261] on button "查 询" at bounding box center [981, 252] width 48 height 24
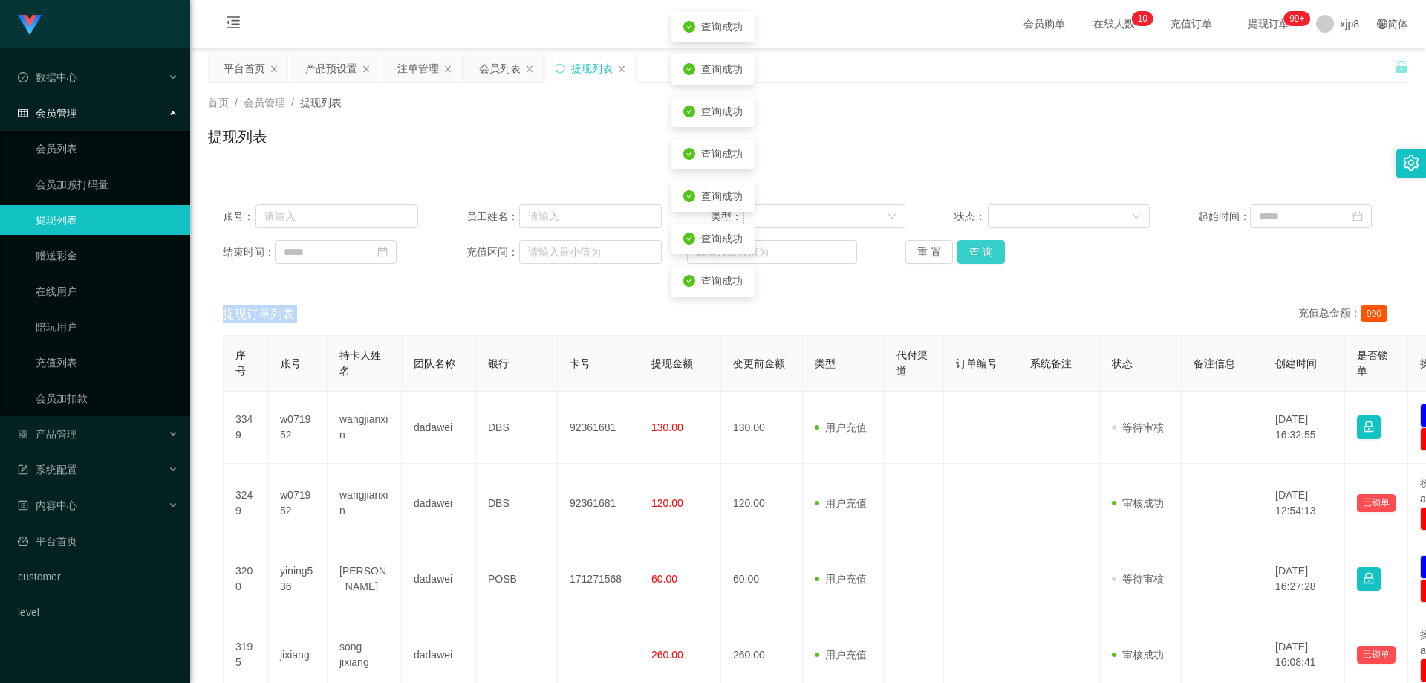
click at [772, 261] on button "查 询" at bounding box center [981, 252] width 48 height 24
click at [772, 265] on div "账号： 员工姓名： 类型： 状态： 起始时间： 结束时间： 充值区间： ~ 重 置 查 询" at bounding box center [808, 233] width 1200 height 89
click at [772, 273] on div "账号： 员工姓名： 类型： 状态： 起始时间： 结束时间： 充值区间： ~ 重 置 查 询" at bounding box center [808, 233] width 1200 height 89
